Goal: Information Seeking & Learning: Compare options

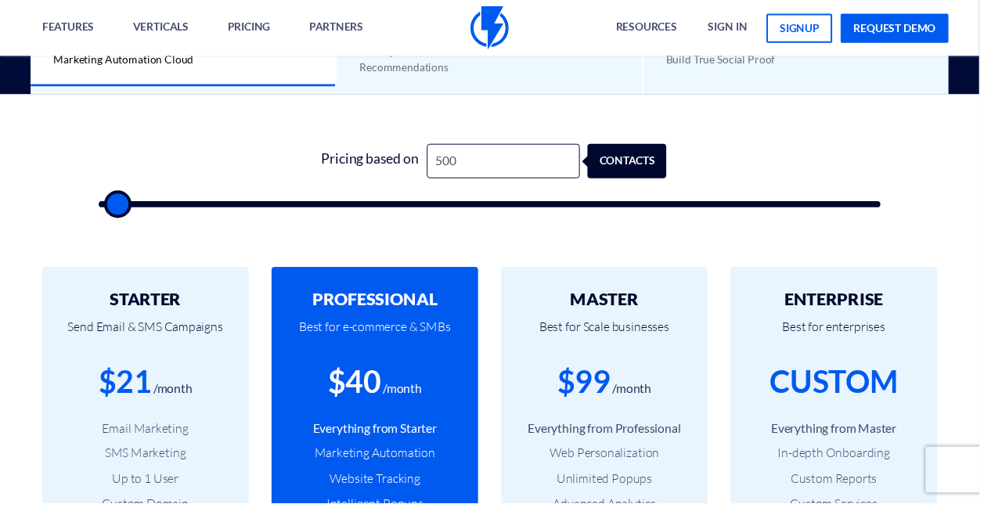
scroll to position [470, 0]
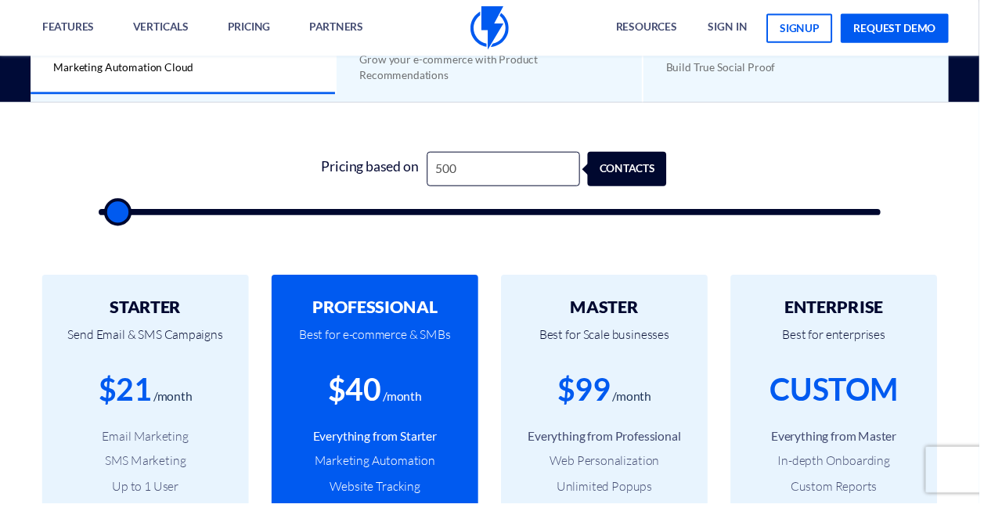
type input "1,500"
type input "1500"
type input "2,000"
type input "2000"
type input "2,500"
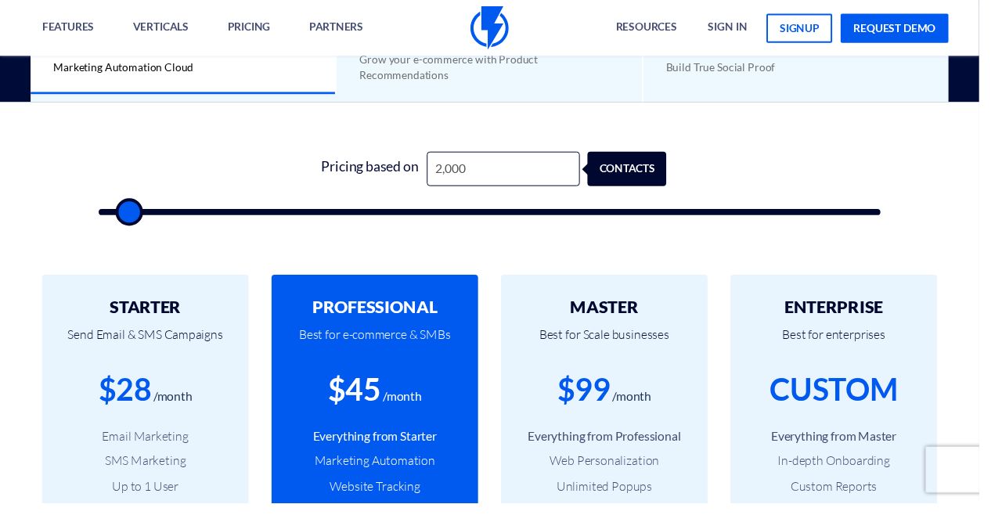
type input "2500"
type input "4,000"
type input "4000"
type input "6,000"
type input "6000"
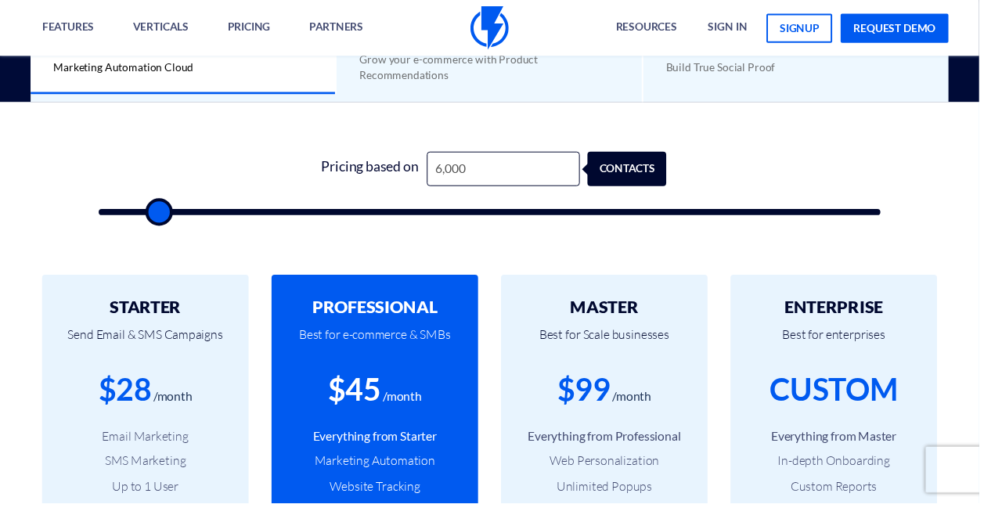
type input "8,500"
type input "8500"
type input "10,500"
type input "10500"
type input "13,000"
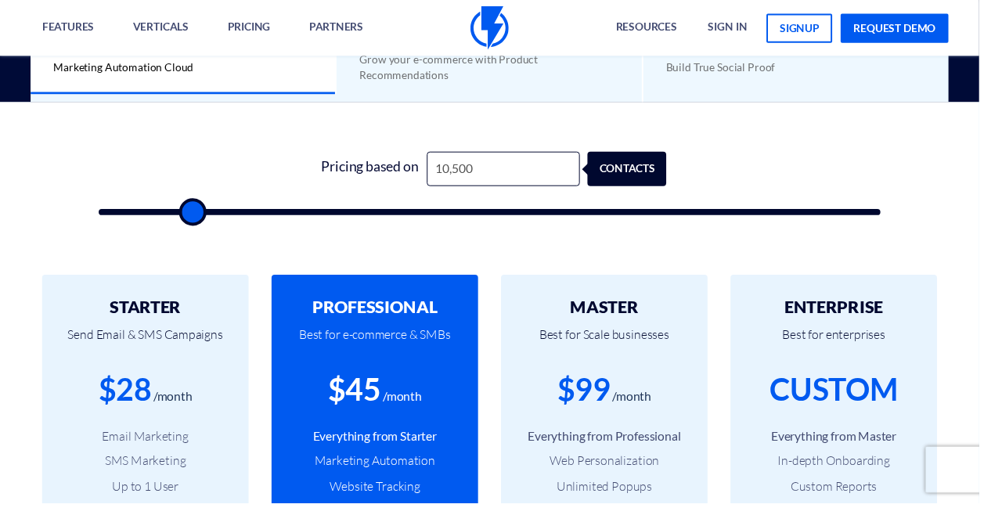
type input "13000"
type input "15,000"
type input "15000"
type input "17,500"
type input "17500"
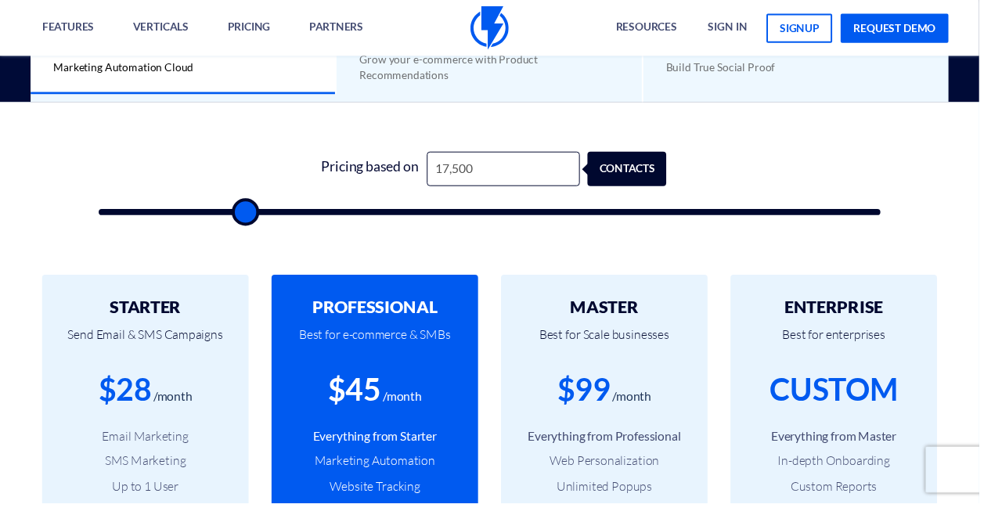
type input "20,000"
type input "20000"
type input "23,000"
type input "23000"
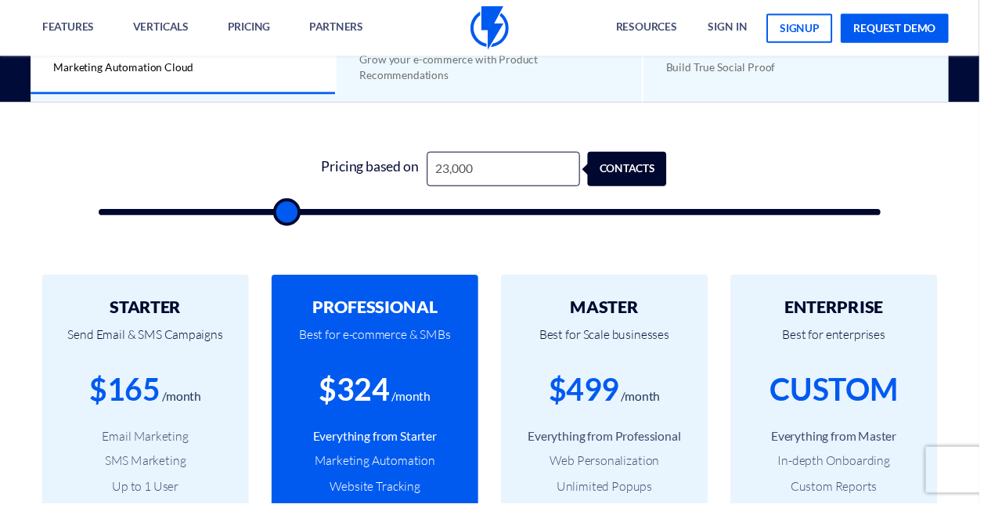
type input "25,500"
type input "25500"
type input "28,500"
type input "28500"
type input "31,000"
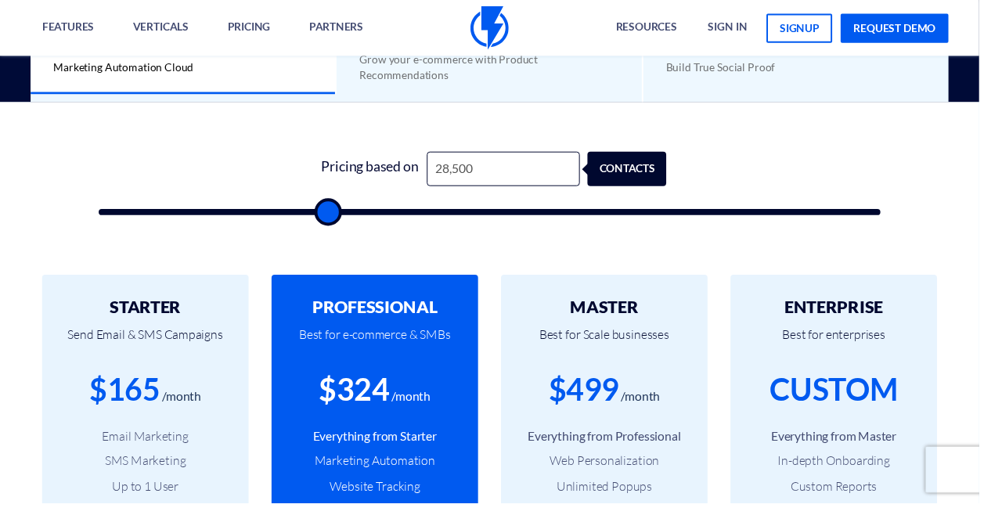
type input "31000"
type input "33,500"
type input "33500"
type input "36,500"
type input "36500"
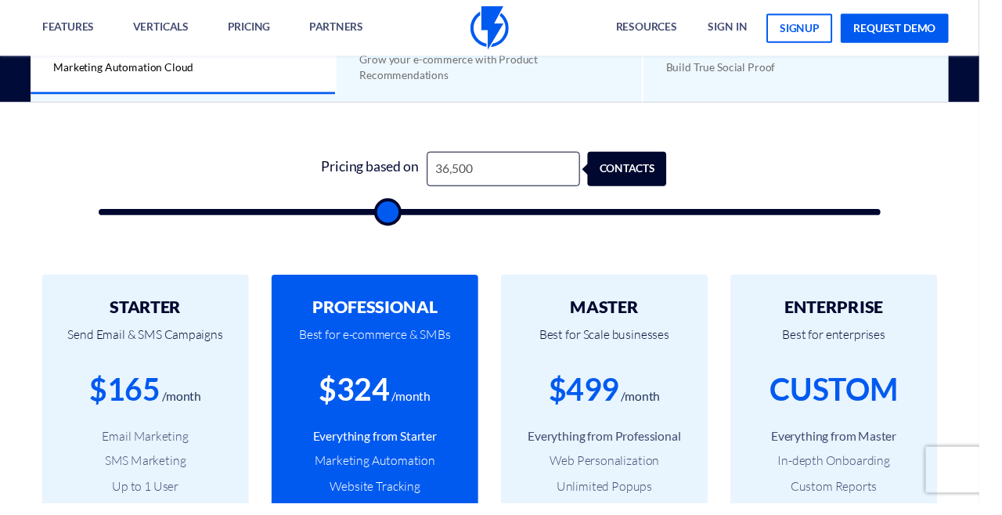
type input "39,500"
type input "39500"
type input "43,000"
type input "43000"
type input "46,500"
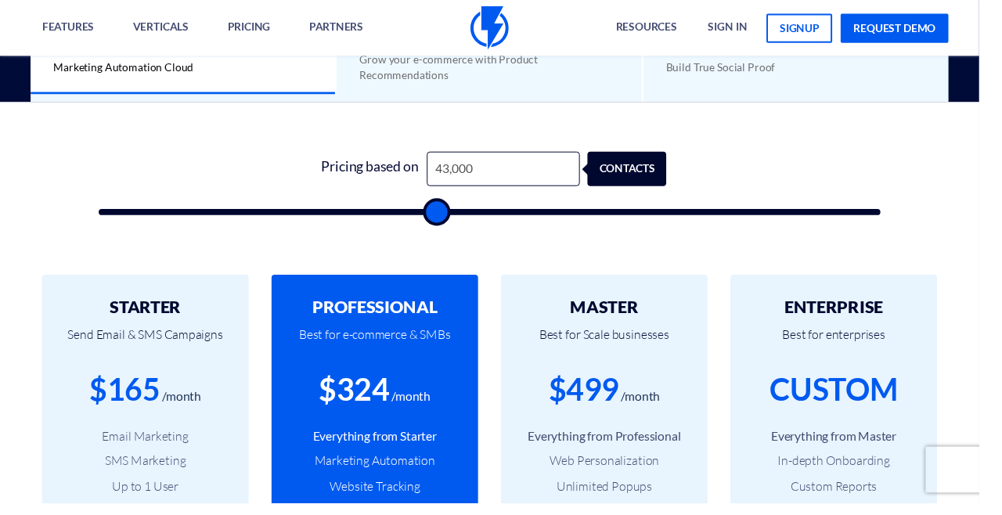
type input "46500"
type input "50,500"
type input "50500"
type input "54,500"
type input "54500"
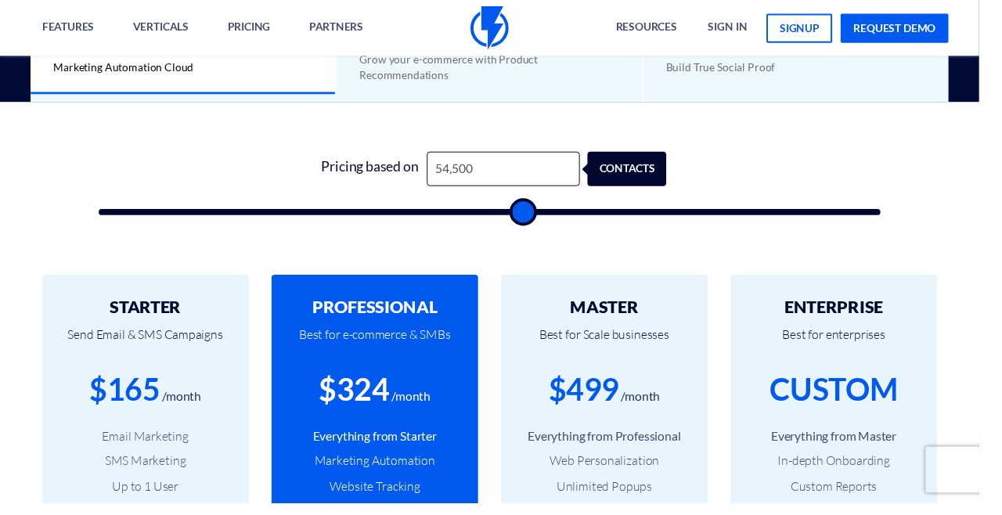
type input "58,500"
type input "58500"
type input "63,000"
type input "63000"
type input "67,000"
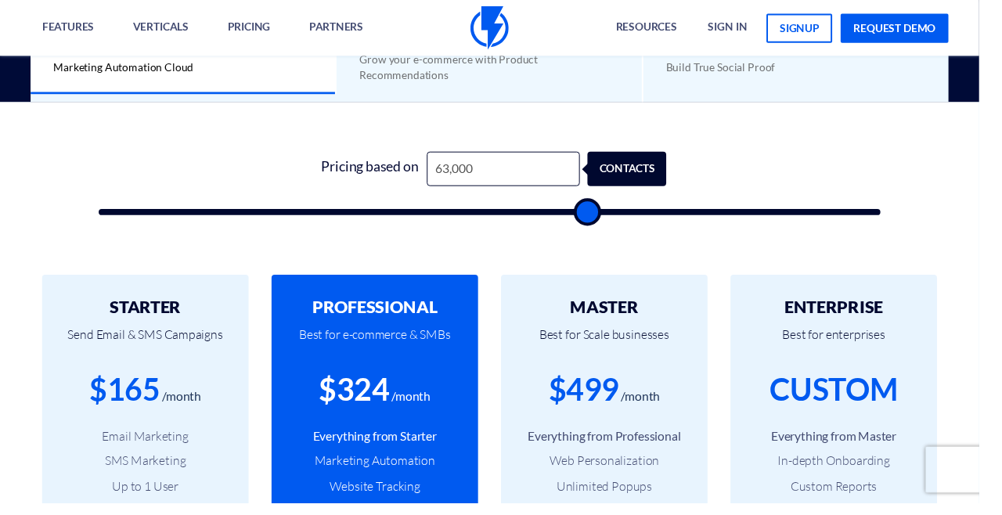
type input "67000"
type input "71,500"
type input "71500"
type input "76,000"
type input "76000"
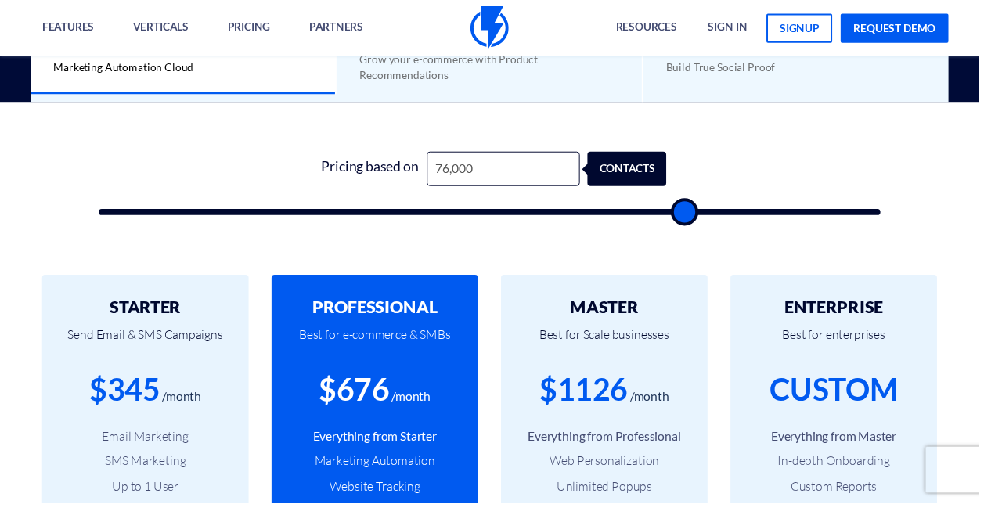
type input "80,500"
type input "80500"
type input "86,000"
type input "86000"
type input "91,000"
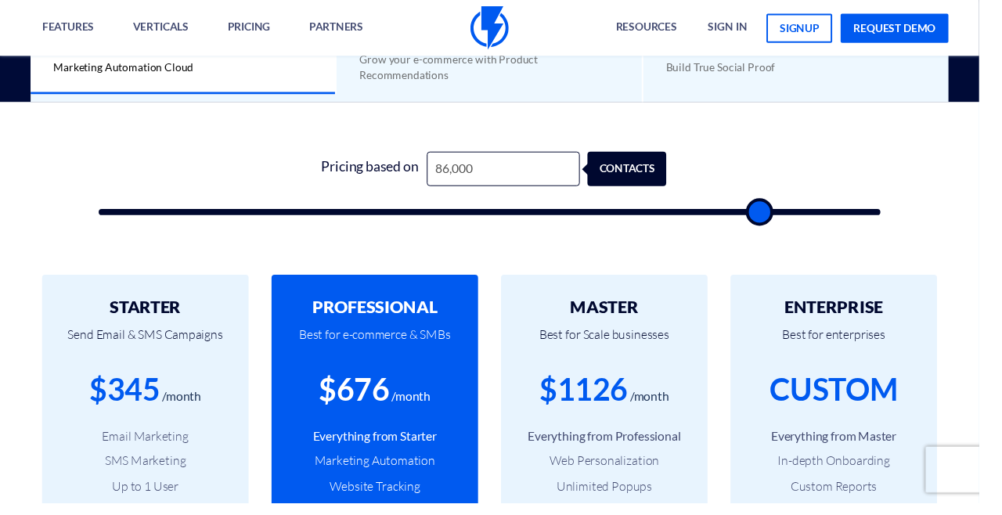
type input "91000"
type input "95,500"
type input "95500"
type input "99,500"
type input "99500"
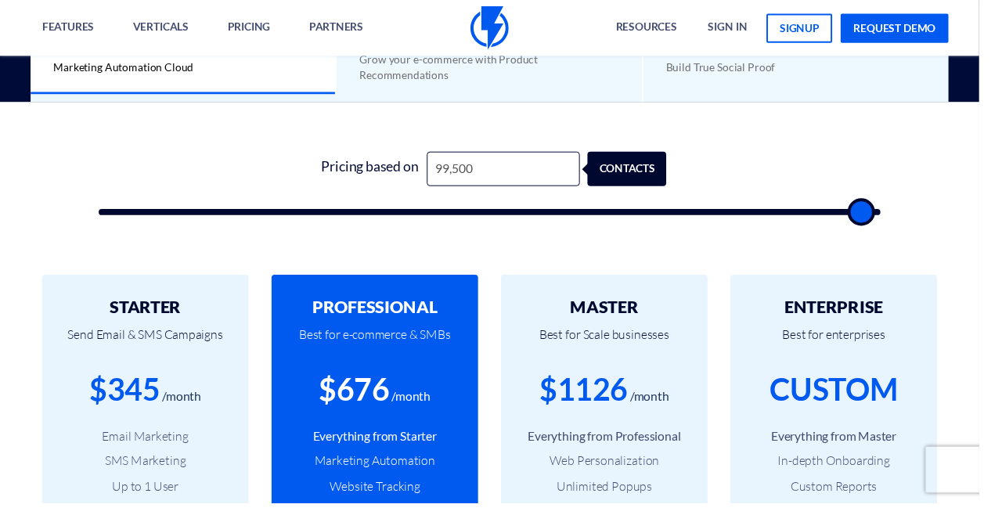
type input "100,000"
type input "100000"
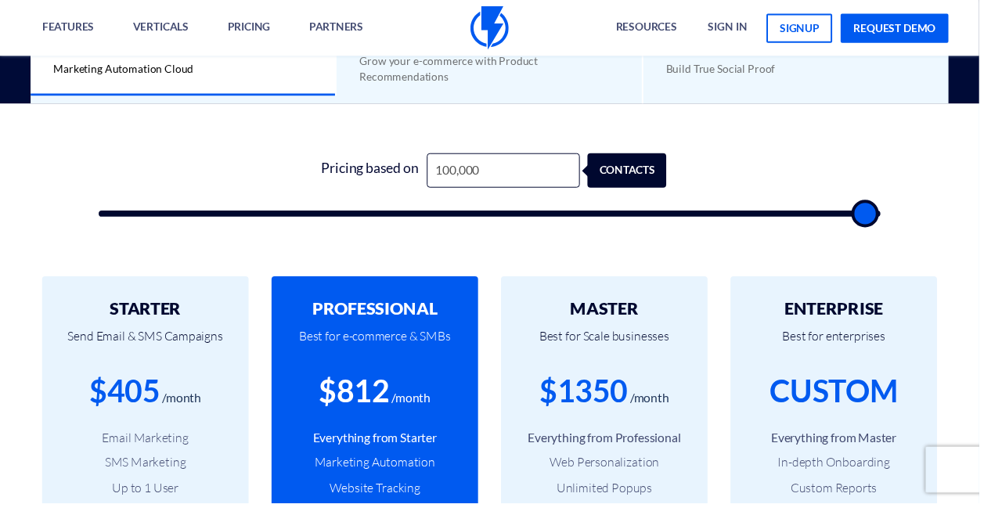
type input "98,000"
type input "98000"
type input "99,000"
type input "99000"
type input "100,000"
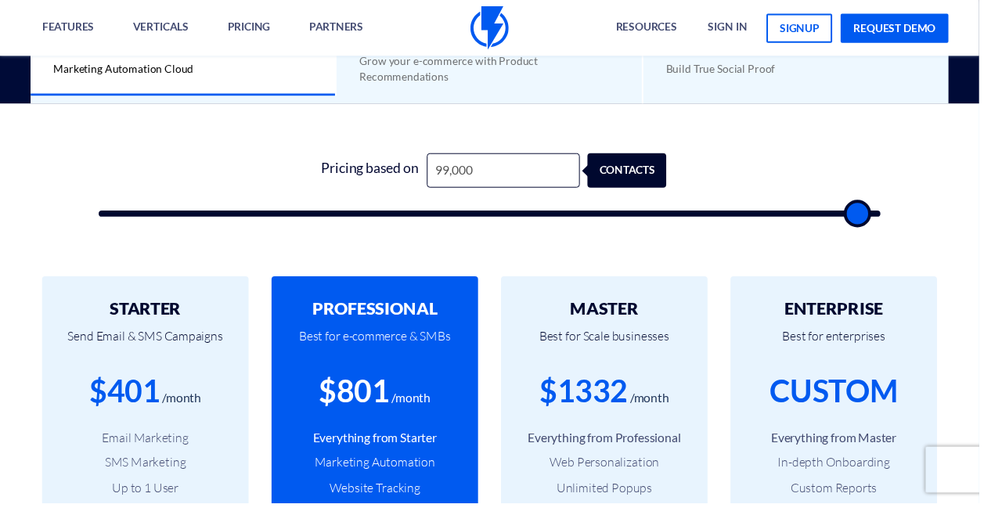
type input "100000"
type input "99,500"
type input "99500"
type input "100,000"
type input "100000"
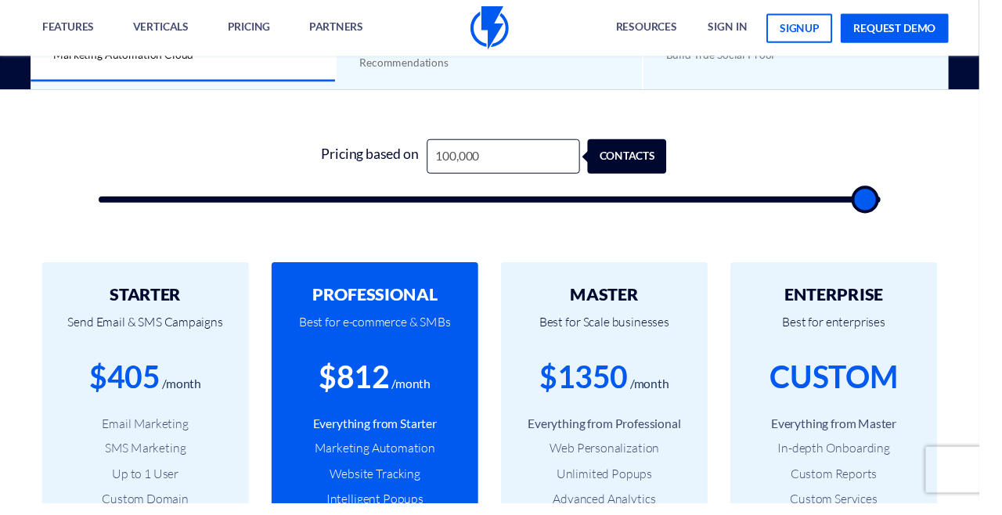
scroll to position [477, 0]
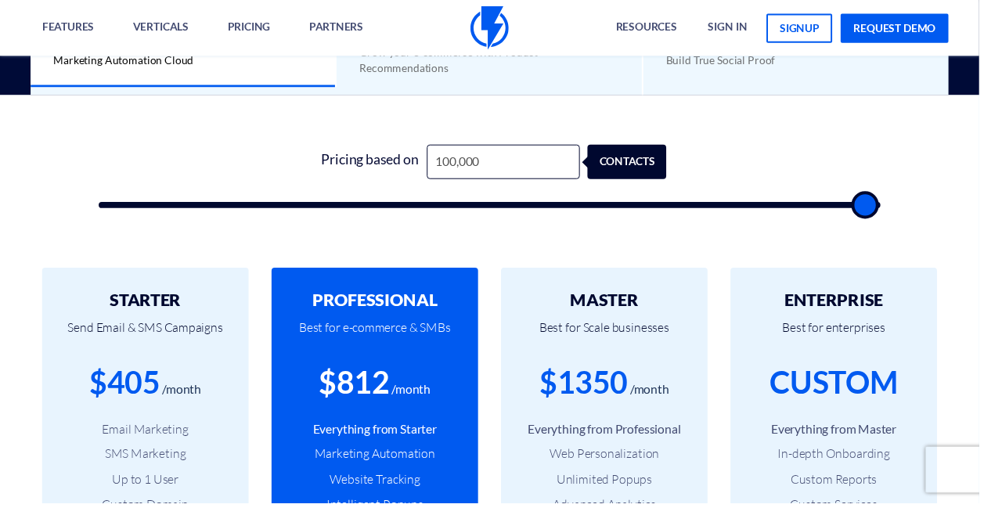
type input "46,500"
type input "46500"
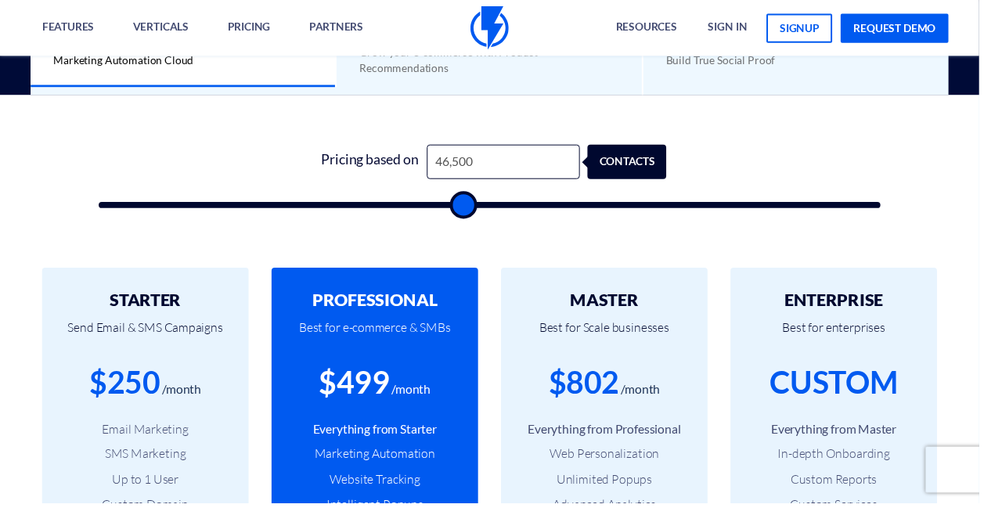
type input "47,500"
type input "47500"
type input "48,000"
type input "48000"
type input "48,500"
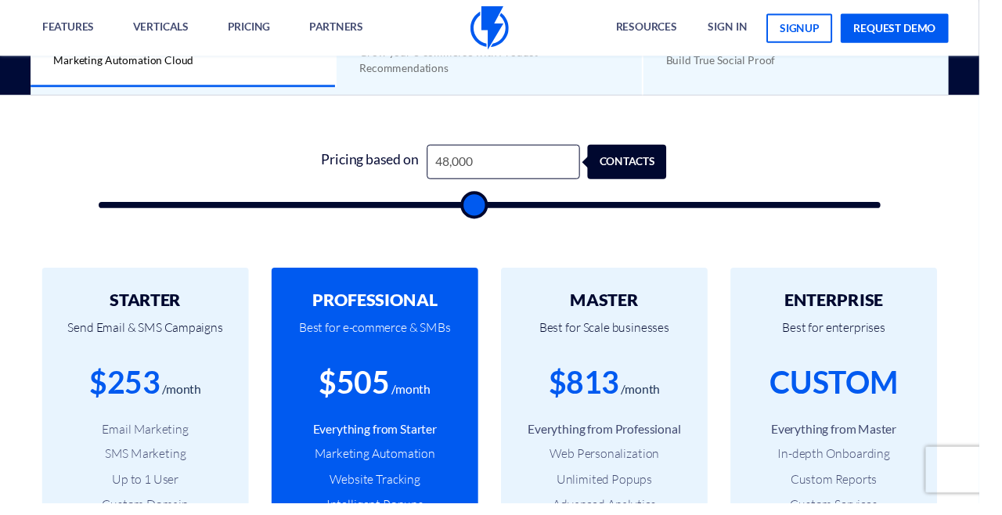
type input "48500"
type input "49,000"
type input "49000"
type input "49,500"
type input "49500"
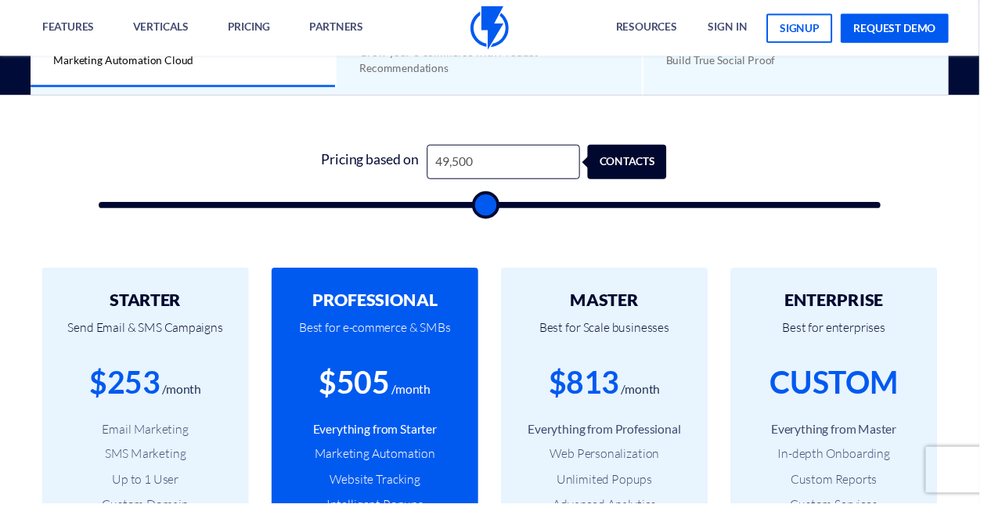
type input "50,000"
type input "50000"
type input "50,500"
type input "50500"
type input "51,000"
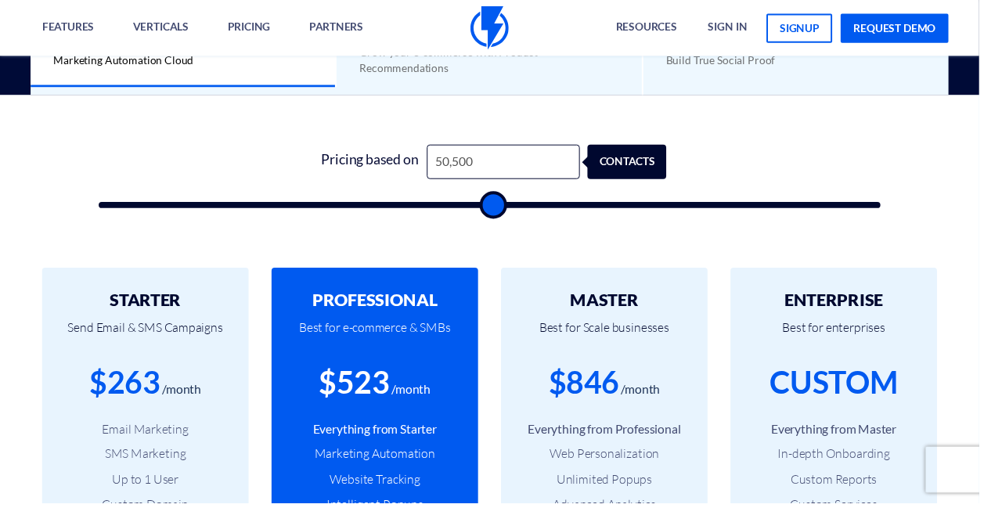
type input "51000"
type input "51,500"
type input "51500"
type input "52,500"
type input "52500"
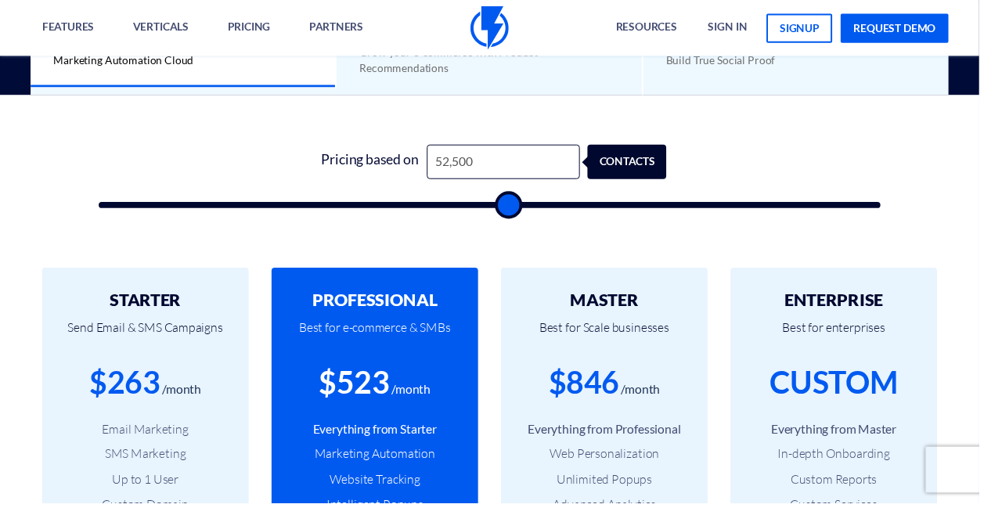
type input "53,000"
type input "53000"
type input "54,000"
type input "54000"
type input "55,000"
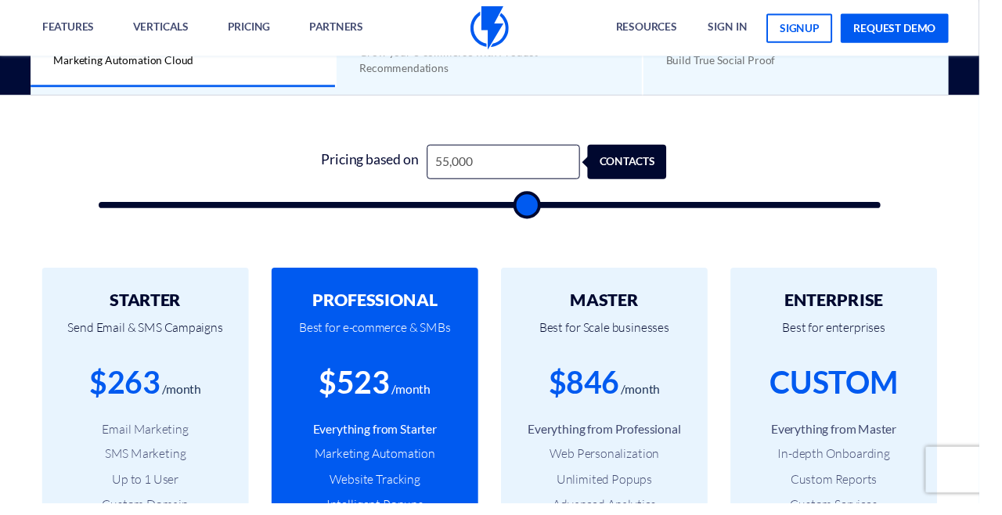
type input "55500"
type input "56,500"
type input "56500"
type input "55,500"
type input "55500"
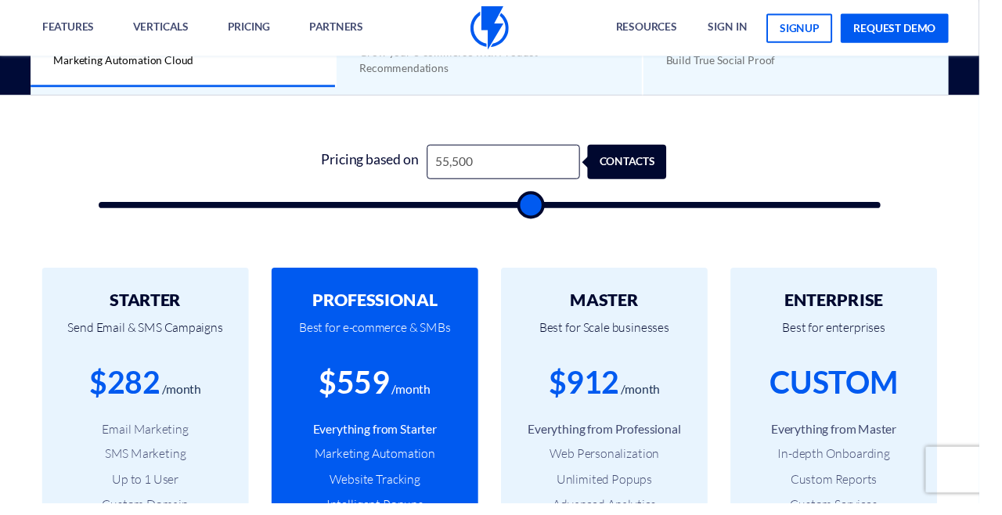
type input "55,000"
type input "55000"
type input "53,500"
type input "53500"
type input "52,500"
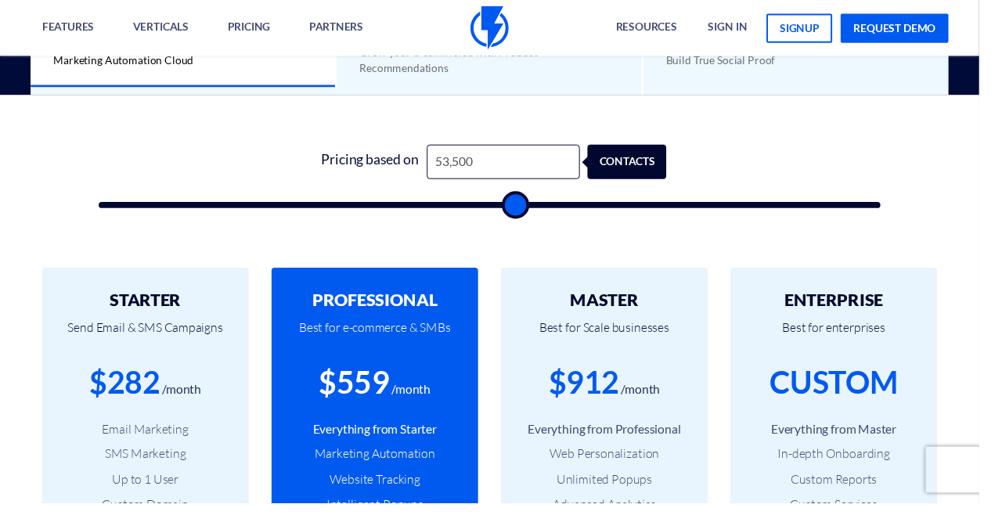
type input "52500"
type input "51,500"
type input "51500"
type input "51,000"
type input "51000"
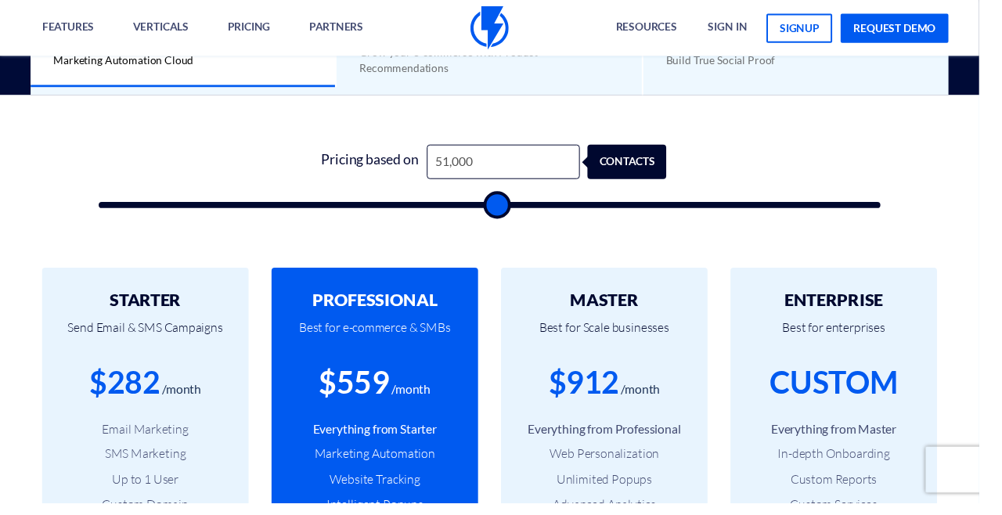
type input "50,000"
type input "50000"
type input "49,000"
type input "49000"
type input "48,500"
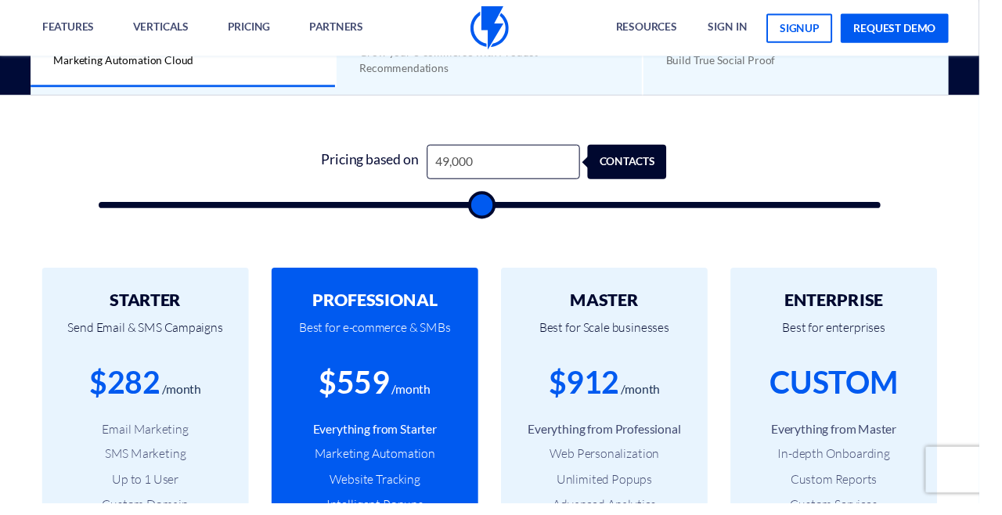
type input "48500"
type input "48,000"
type input "48000"
type input "47,000"
type input "47000"
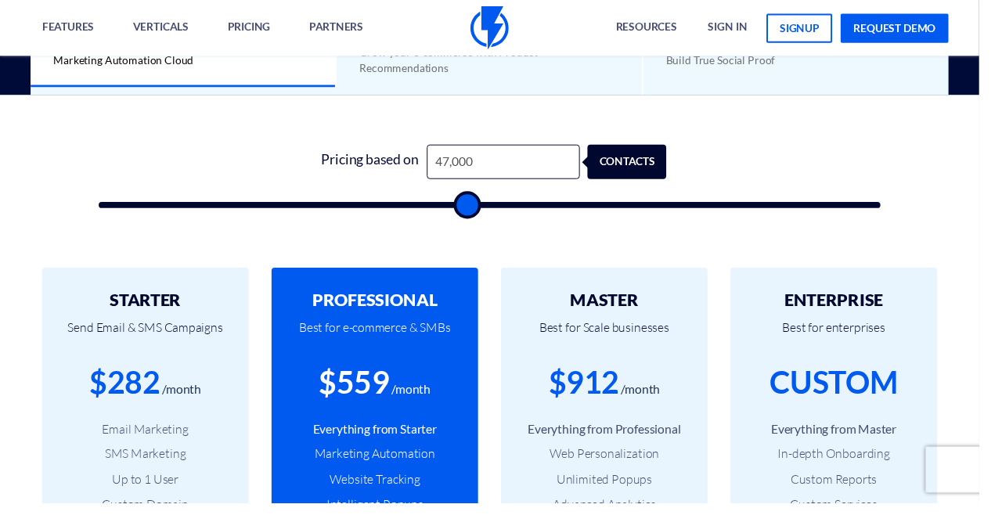
type input "46,500"
type input "46500"
type input "45,500"
type input "45500"
type input "45,000"
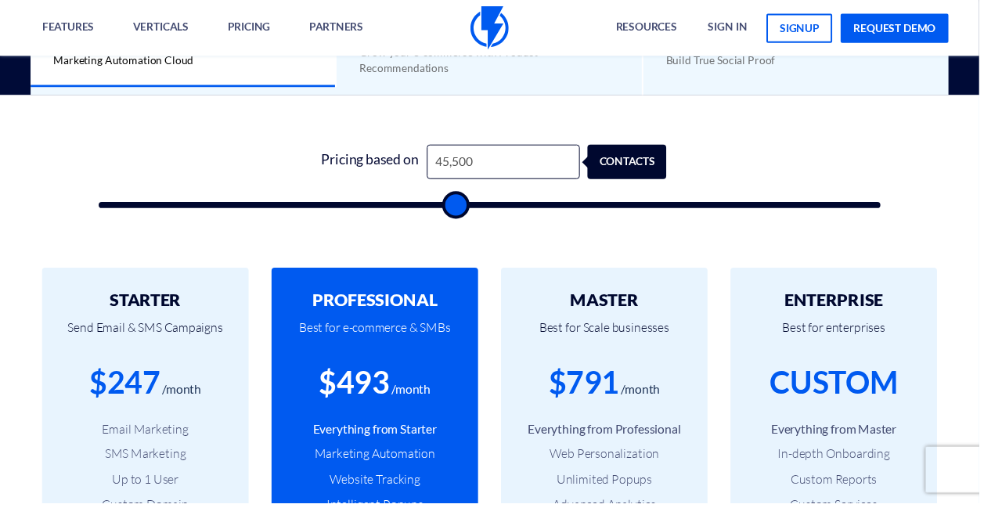
type input "45000"
type input "44,000"
type input "44000"
type input "43,500"
type input "43500"
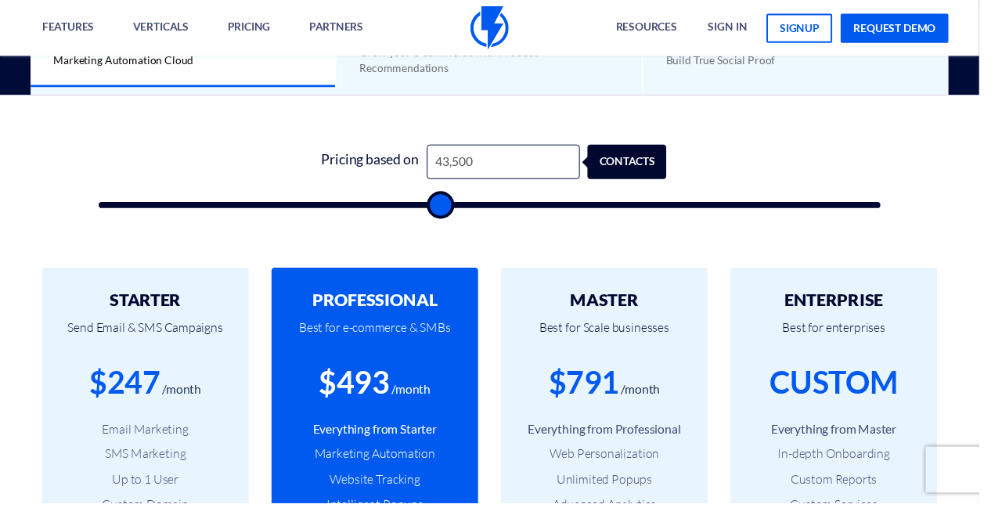
type input "43,000"
type input "43000"
type input "42,500"
type input "42500"
type input "42,000"
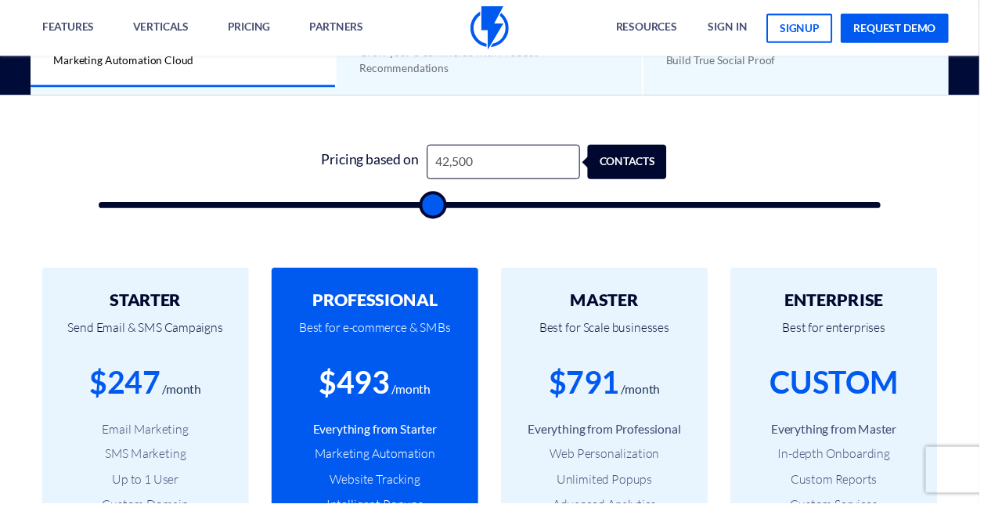
type input "42000"
type input "41,500"
type input "41500"
type input "41,000"
type input "41000"
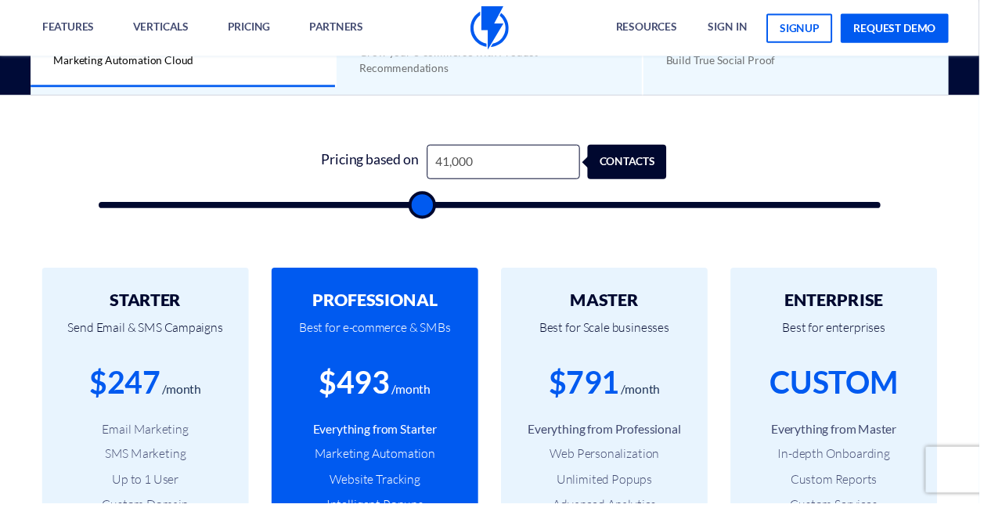
type input "40,000"
type input "40000"
type input "38,500"
type input "38500"
type input "36,000"
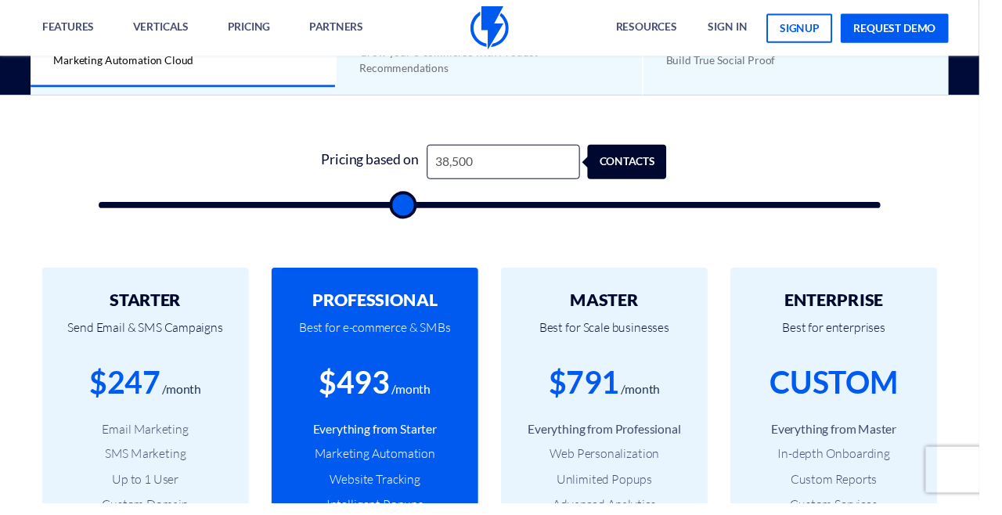
type input "36000"
type input "35,500"
type input "35500"
type input "34,500"
type input "34500"
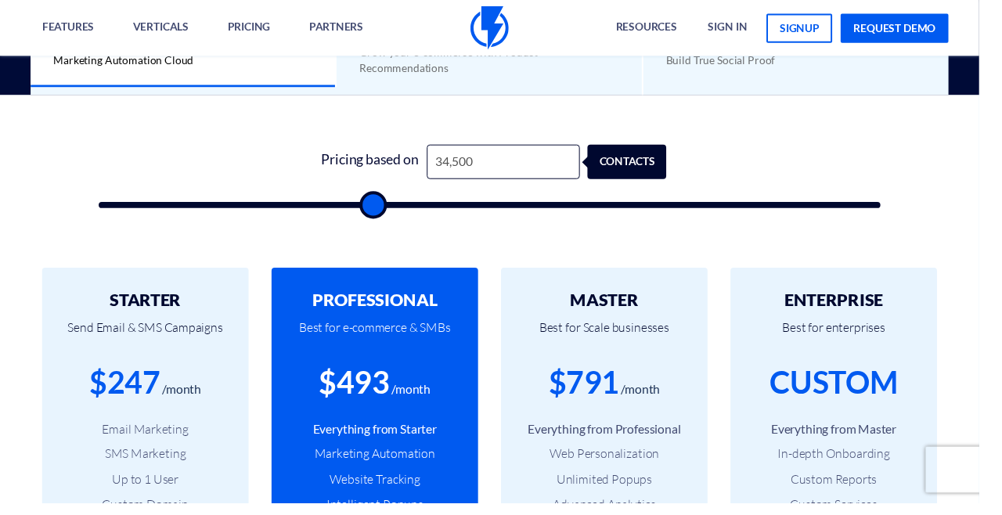
type input "33,500"
type input "33500"
type input "33,000"
type input "33000"
type input "32,000"
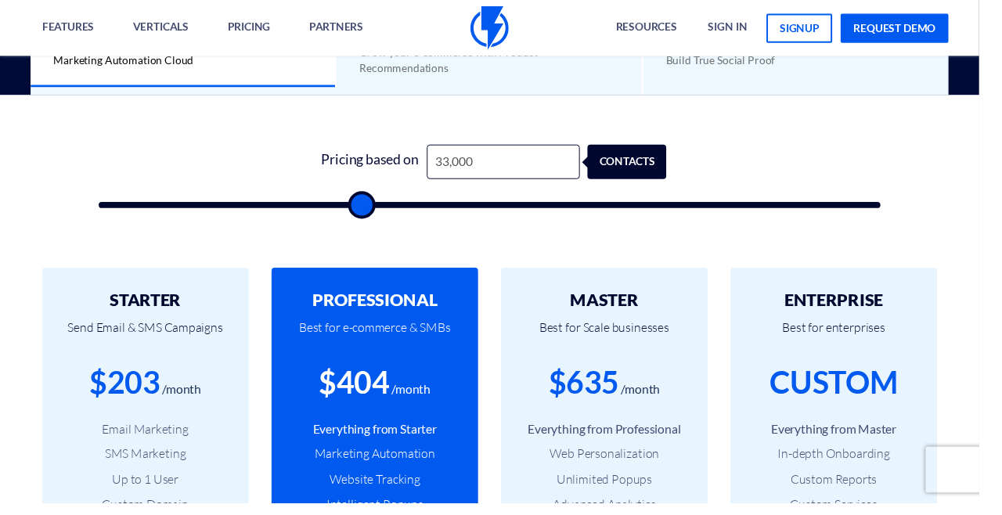
type input "32000"
type input "31,000"
type input "31000"
type input "29,500"
type input "29500"
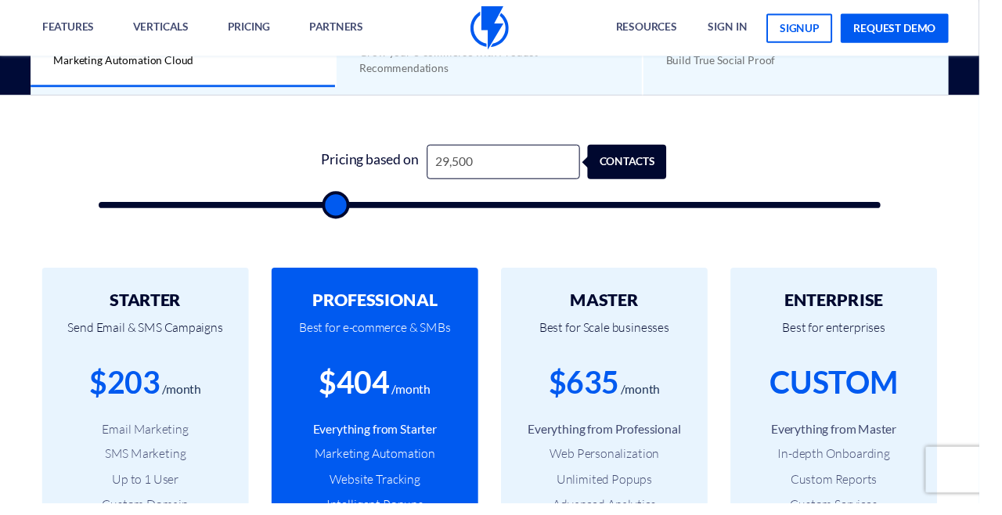
type input "29,000"
type input "29000"
type input "28,000"
type input "28000"
type input "27,000"
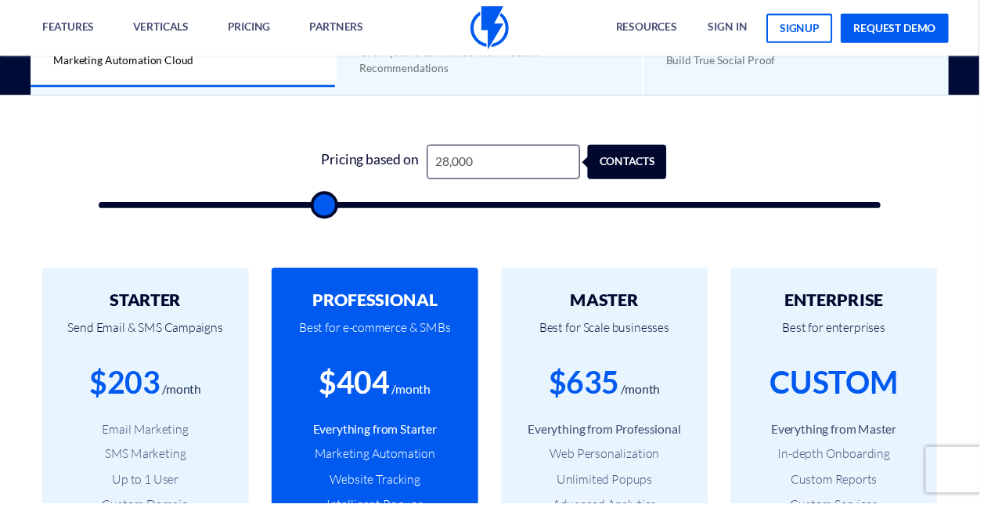
type input "27000"
type input "26,500"
type input "26500"
type input "26,000"
type input "26000"
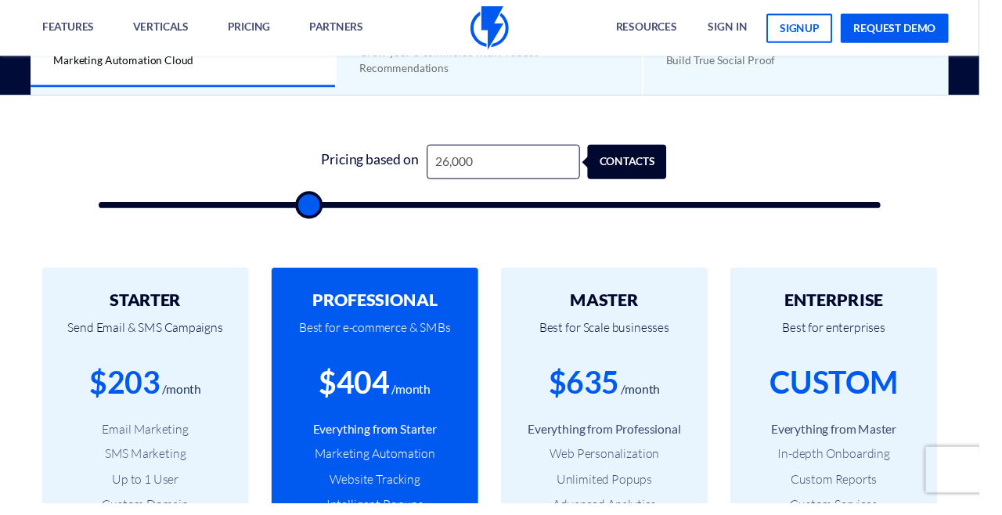
type input "25,500"
type input "25500"
type input "25,000"
type input "25000"
type input "24,500"
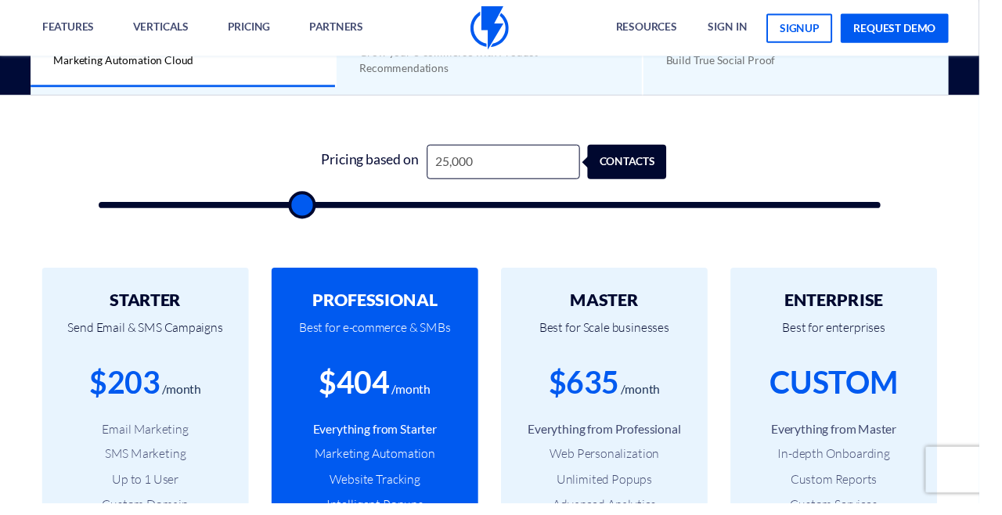
type input "24500"
type input "24,000"
type input "24000"
type input "23,500"
type input "23500"
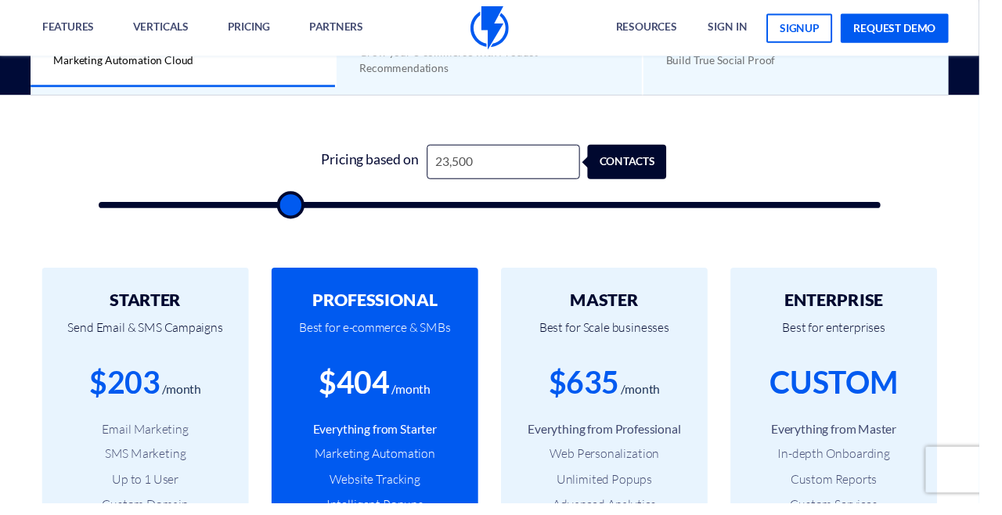
type input "22,000"
type input "22000"
type input "21,000"
type input "21000"
type input "20,000"
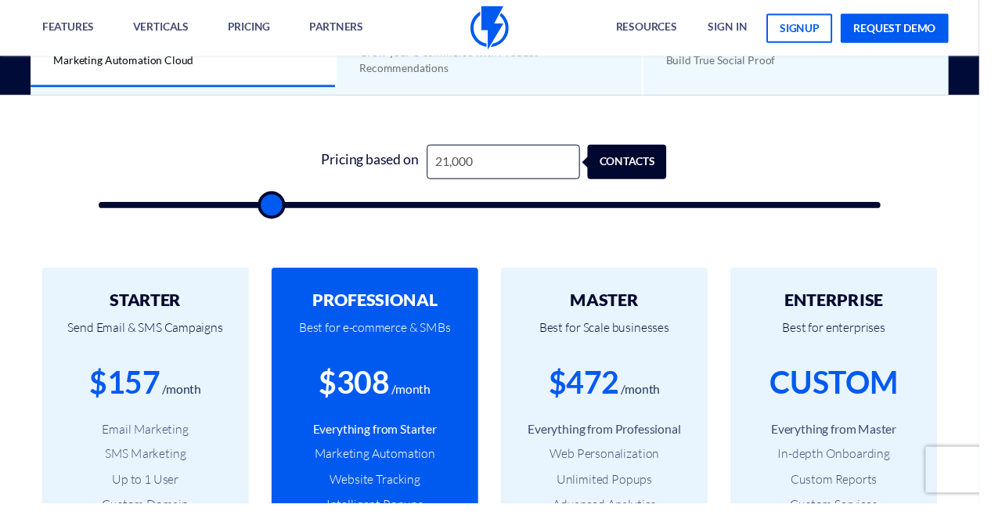
type input "20000"
type input "19,000"
type input "19000"
type input "17,500"
type input "17500"
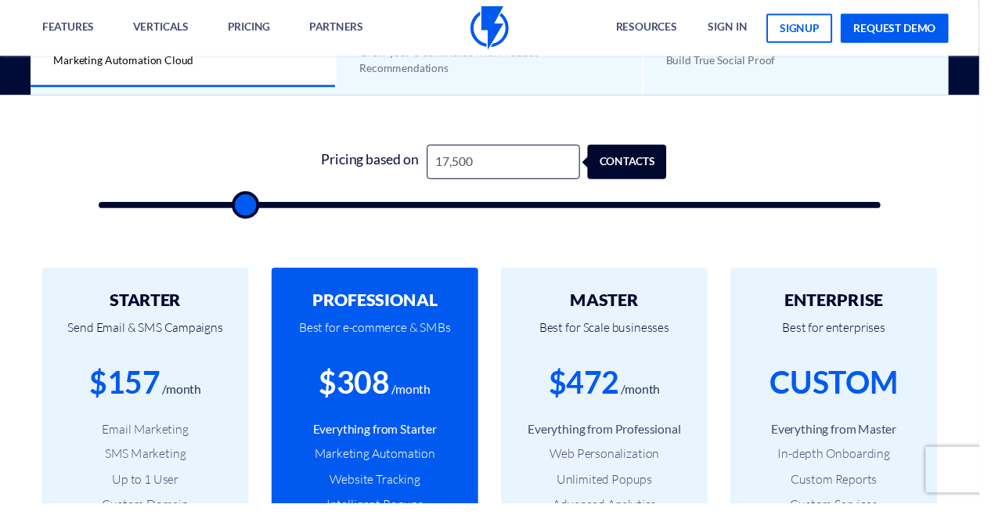
type input "15,500"
type input "15500"
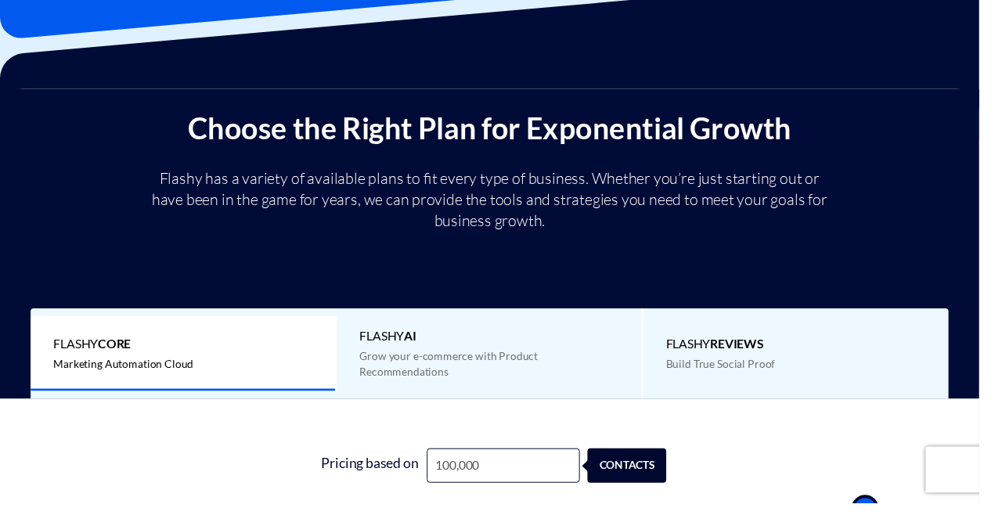
scroll to position [0, 0]
